Goal: Navigation & Orientation: Find specific page/section

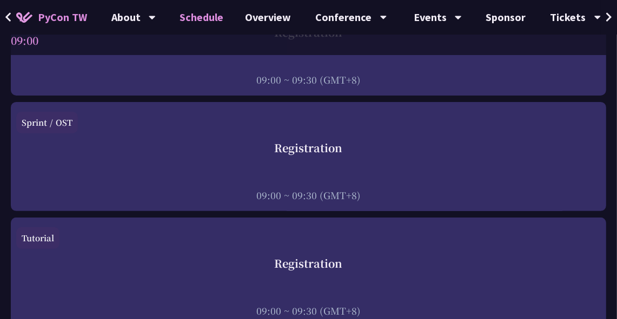
scroll to position [214, 0]
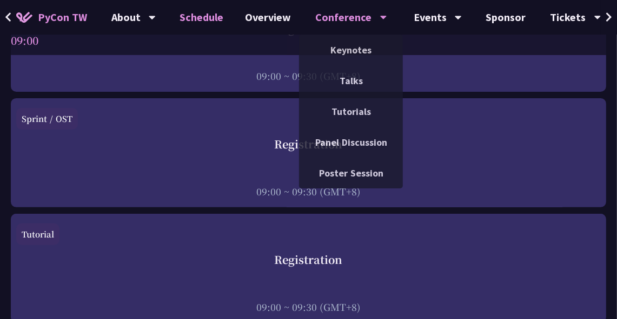
click at [156, 14] on div "Conference" at bounding box center [133, 17] width 44 height 35
click at [343, 49] on link "Keynotes" at bounding box center [351, 49] width 104 height 25
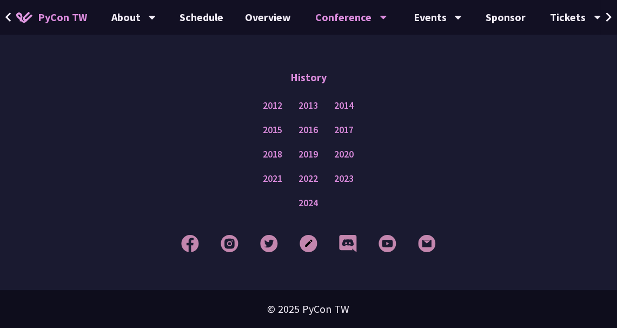
scroll to position [2140, 0]
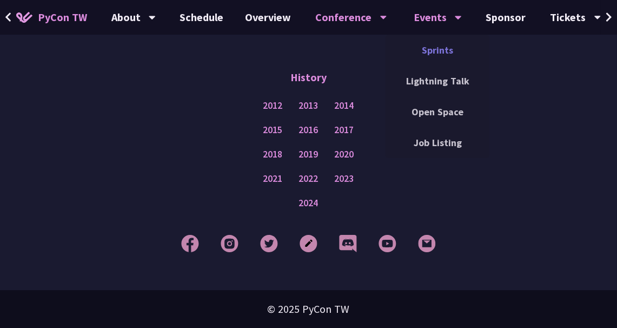
click at [436, 52] on link "Sprints" at bounding box center [437, 49] width 104 height 25
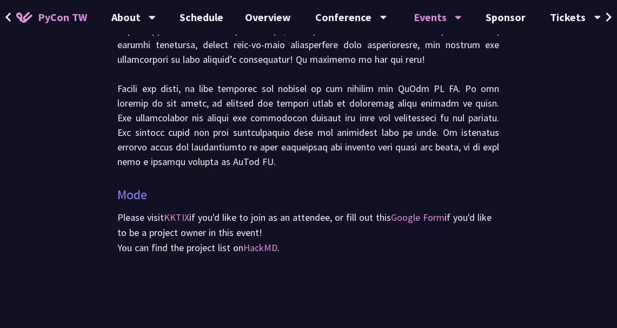
scroll to position [458, 0]
click at [614, 19] on button at bounding box center [609, 17] width 16 height 35
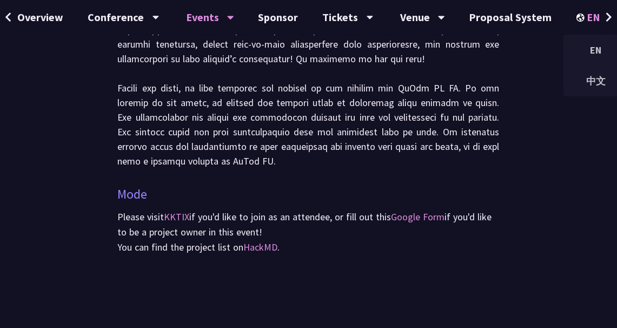
click at [596, 17] on div "EN" at bounding box center [595, 17] width 39 height 35
click at [581, 75] on div "中文" at bounding box center [595, 80] width 65 height 25
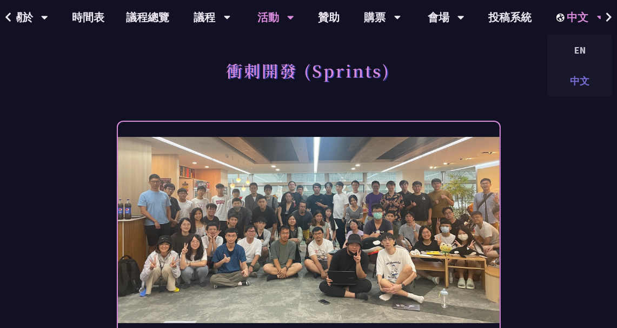
scroll to position [0, 98]
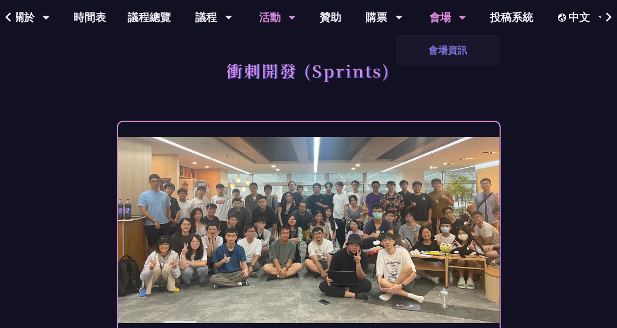
click at [443, 44] on link "會場資訊" at bounding box center [448, 49] width 104 height 25
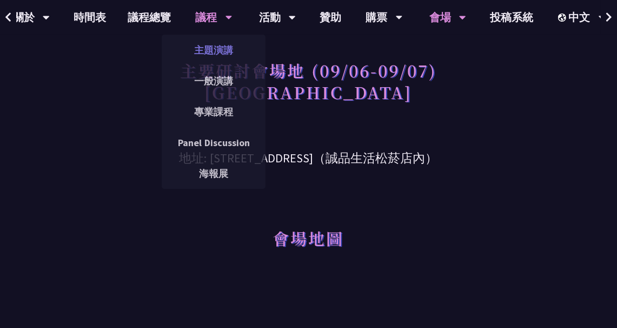
click at [221, 61] on link "主題演講" at bounding box center [214, 49] width 104 height 25
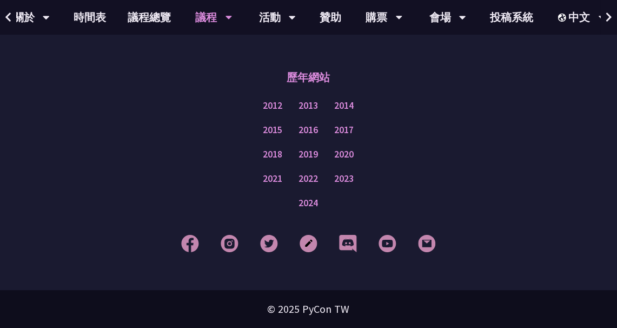
scroll to position [2202, 0]
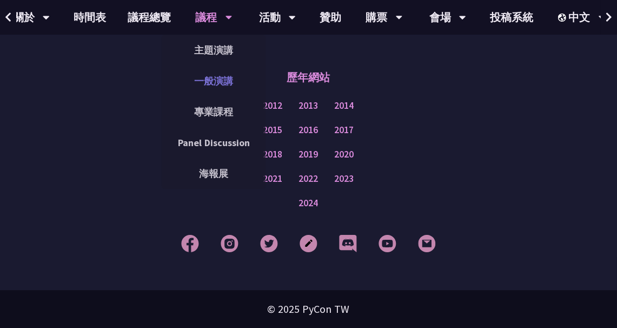
click at [223, 83] on link "一般演講" at bounding box center [214, 80] width 104 height 25
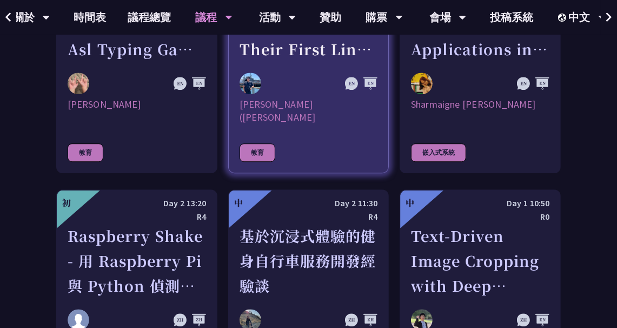
scroll to position [2066, 0]
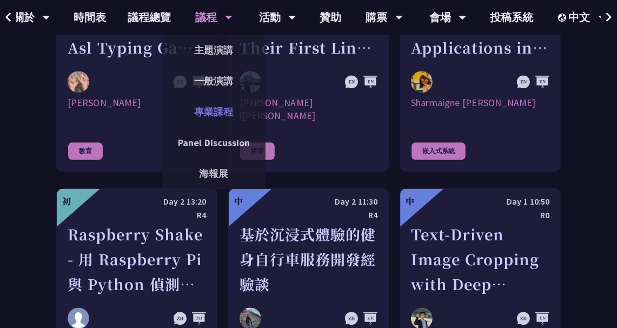
click at [219, 111] on link "專業課程" at bounding box center [214, 111] width 104 height 25
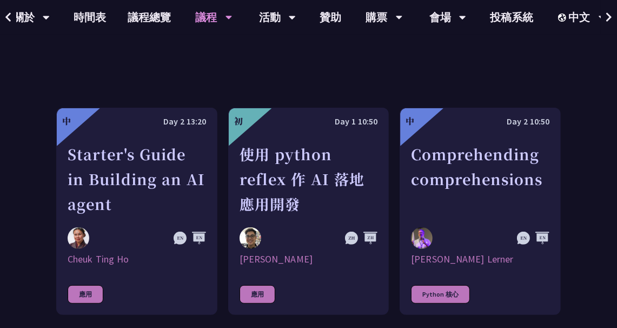
scroll to position [348, 0]
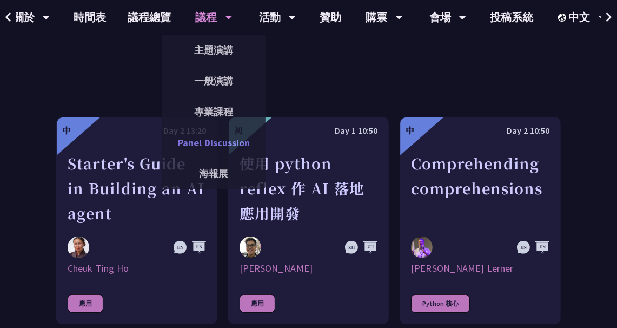
click at [210, 140] on link "Panel Discussion" at bounding box center [214, 142] width 104 height 25
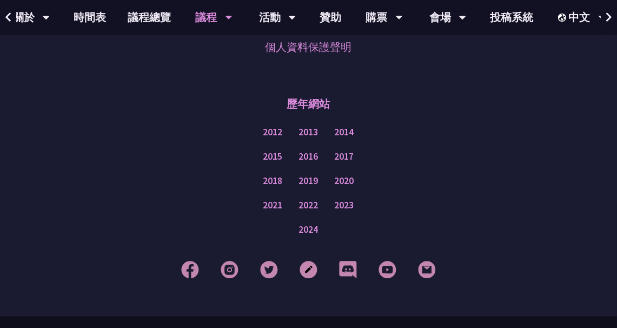
scroll to position [1044, 0]
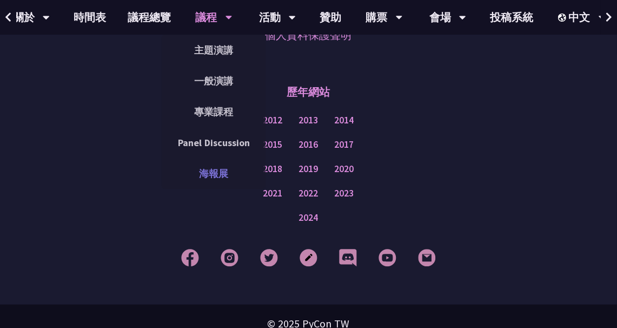
click at [213, 181] on link "海報展" at bounding box center [214, 173] width 104 height 25
